Goal: Task Accomplishment & Management: Use online tool/utility

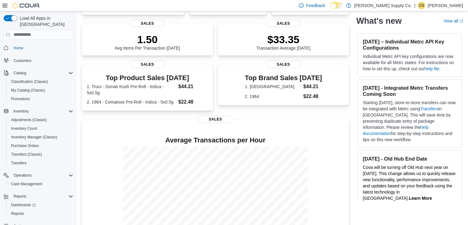
scroll to position [104, 0]
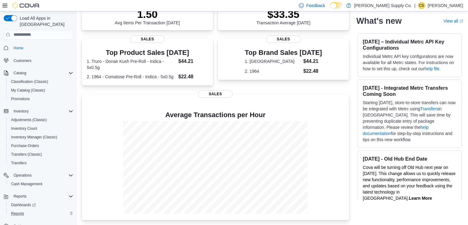
click at [27, 210] on div "Reports" at bounding box center [41, 213] width 65 height 7
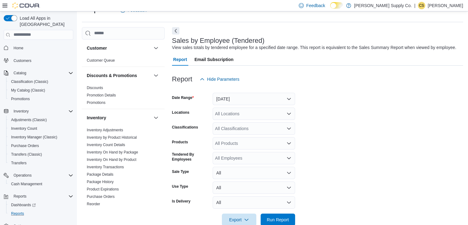
scroll to position [27, 0]
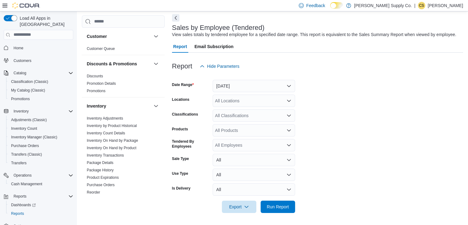
click at [273, 104] on div "All Locations" at bounding box center [254, 101] width 83 height 12
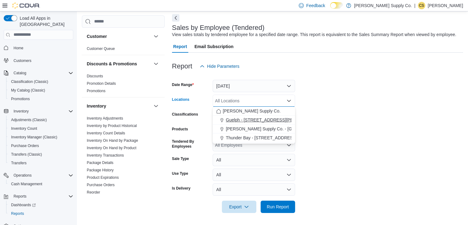
click at [273, 117] on span "Guelph - [STREET_ADDRESS][PERSON_NAME]" at bounding box center [274, 120] width 96 height 6
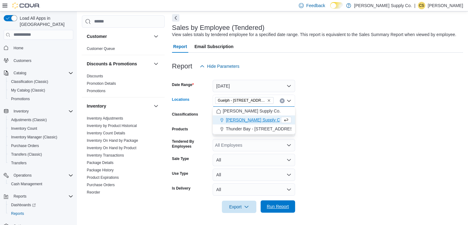
click at [275, 208] on span "Run Report" at bounding box center [278, 206] width 22 height 6
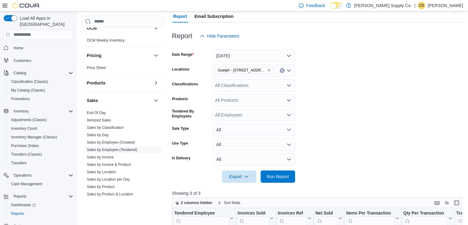
scroll to position [224, 0]
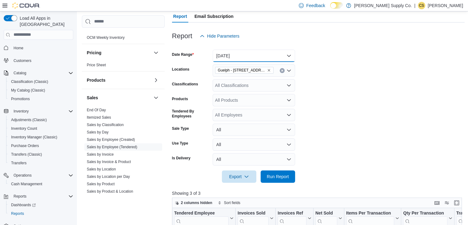
click at [271, 53] on button "[DATE]" at bounding box center [254, 56] width 83 height 12
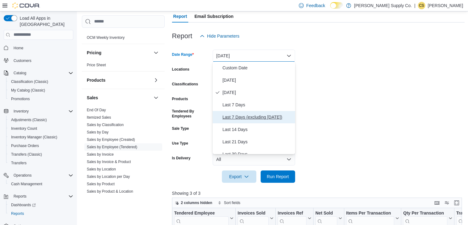
click at [251, 115] on span "Last 7 Days (excluding [DATE])" at bounding box center [258, 116] width 70 height 7
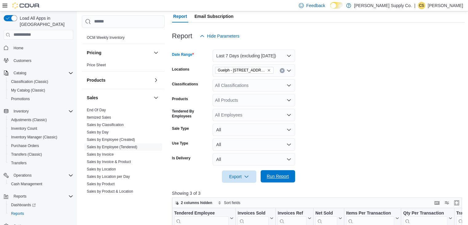
click at [282, 178] on span "Run Report" at bounding box center [278, 176] width 22 height 6
